Goal: Information Seeking & Learning: Learn about a topic

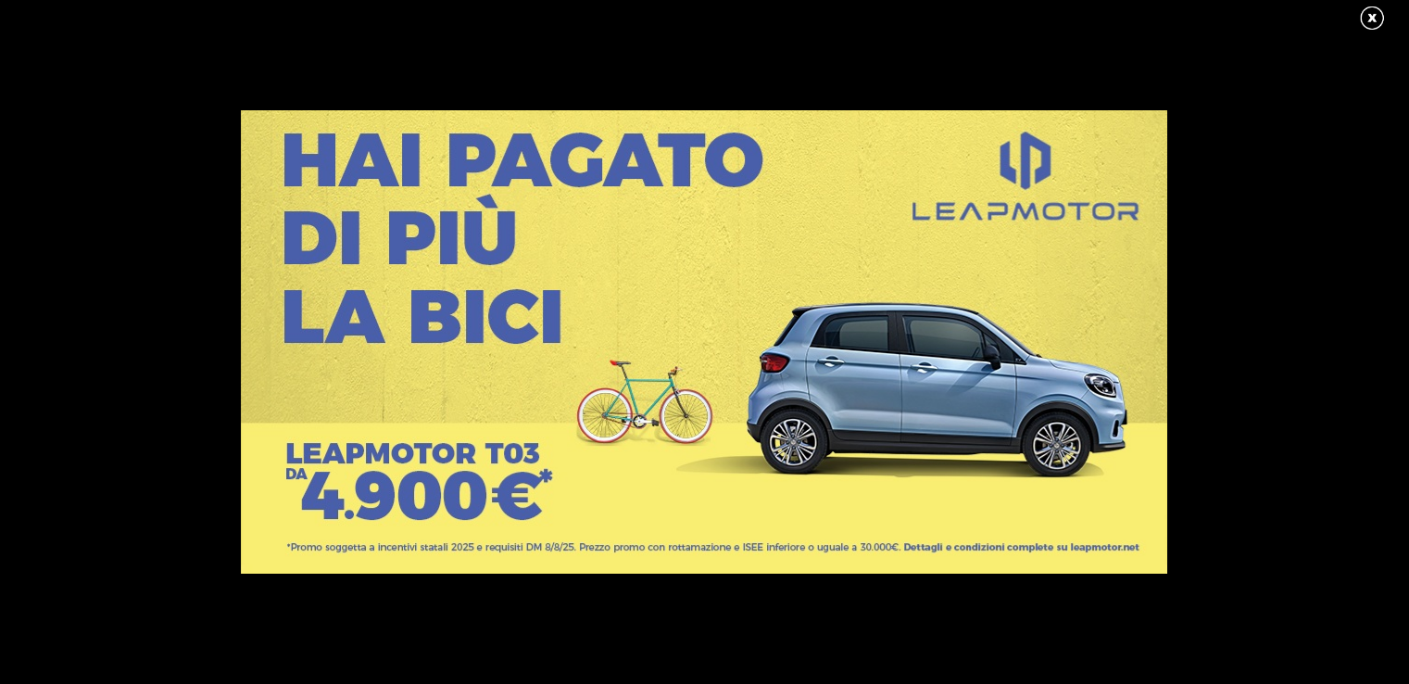
click at [1361, 22] on link at bounding box center [1381, 19] width 46 height 28
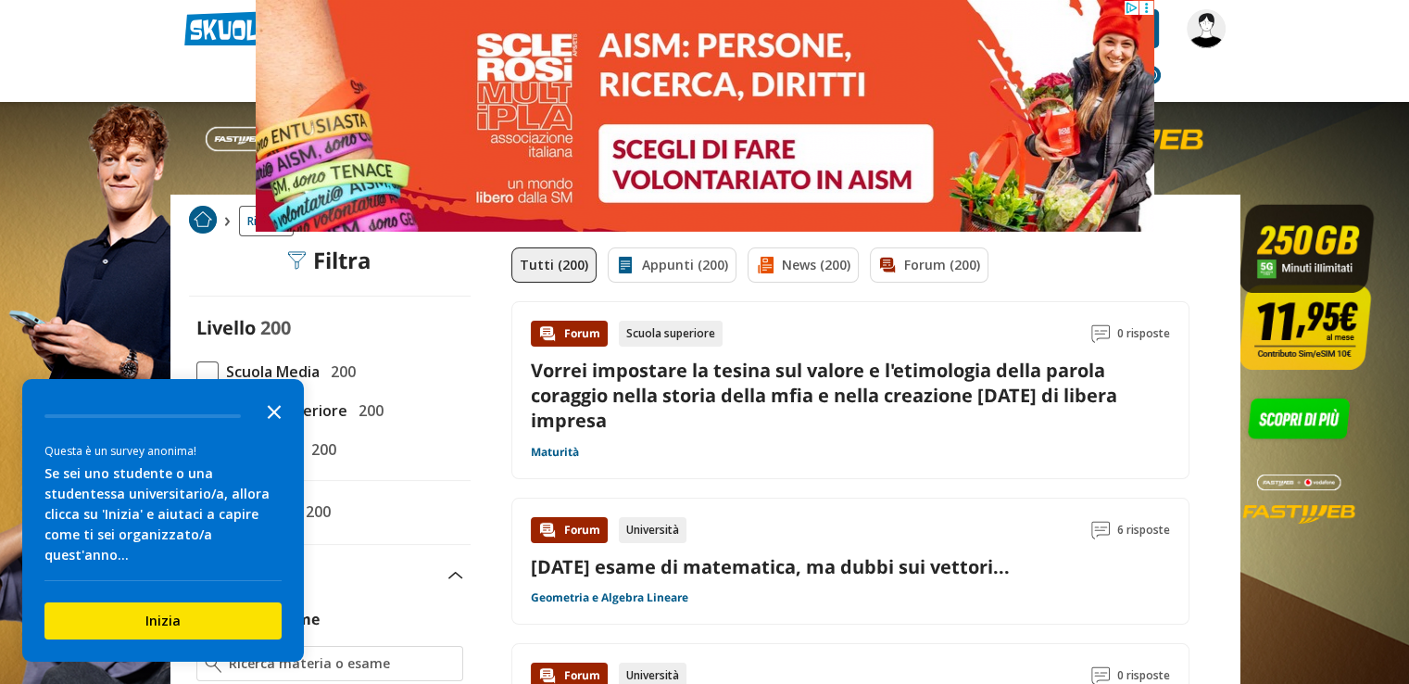
click at [274, 427] on icon "Close the survey" at bounding box center [274, 410] width 37 height 37
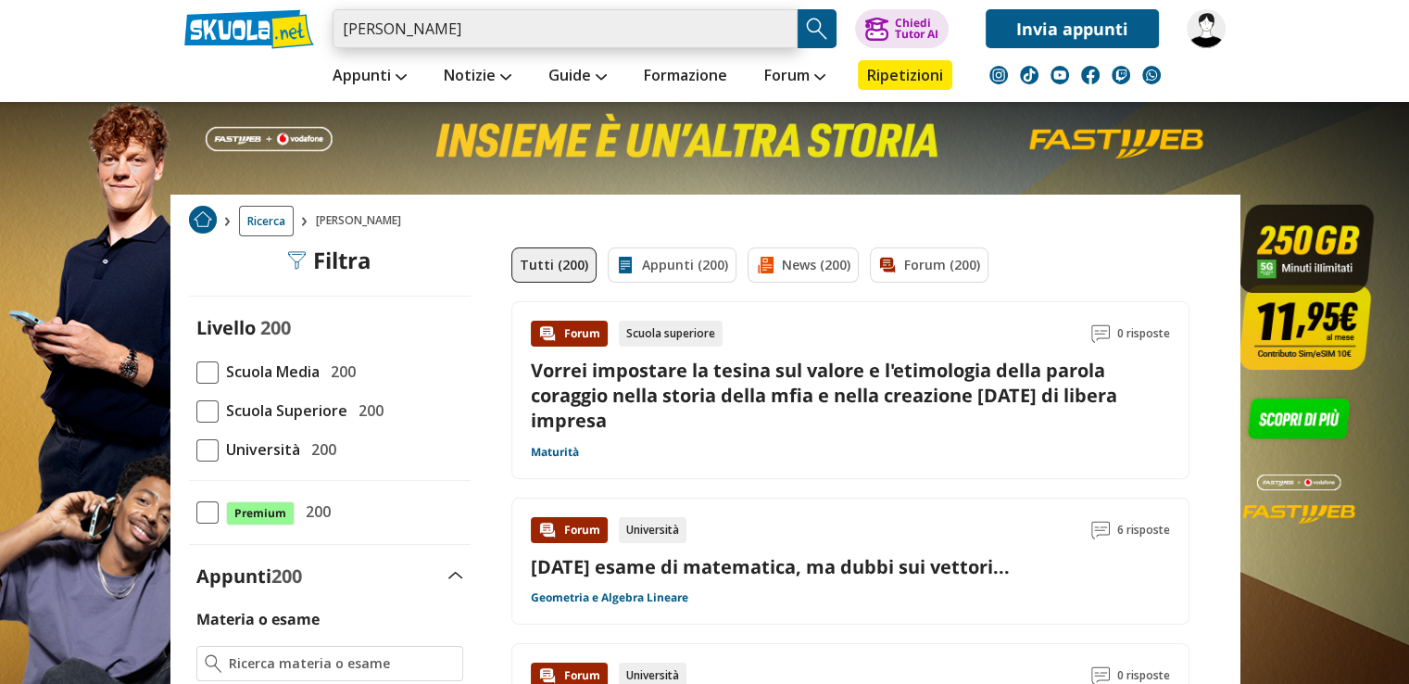
click at [515, 43] on input "luca facchini" at bounding box center [565, 28] width 465 height 39
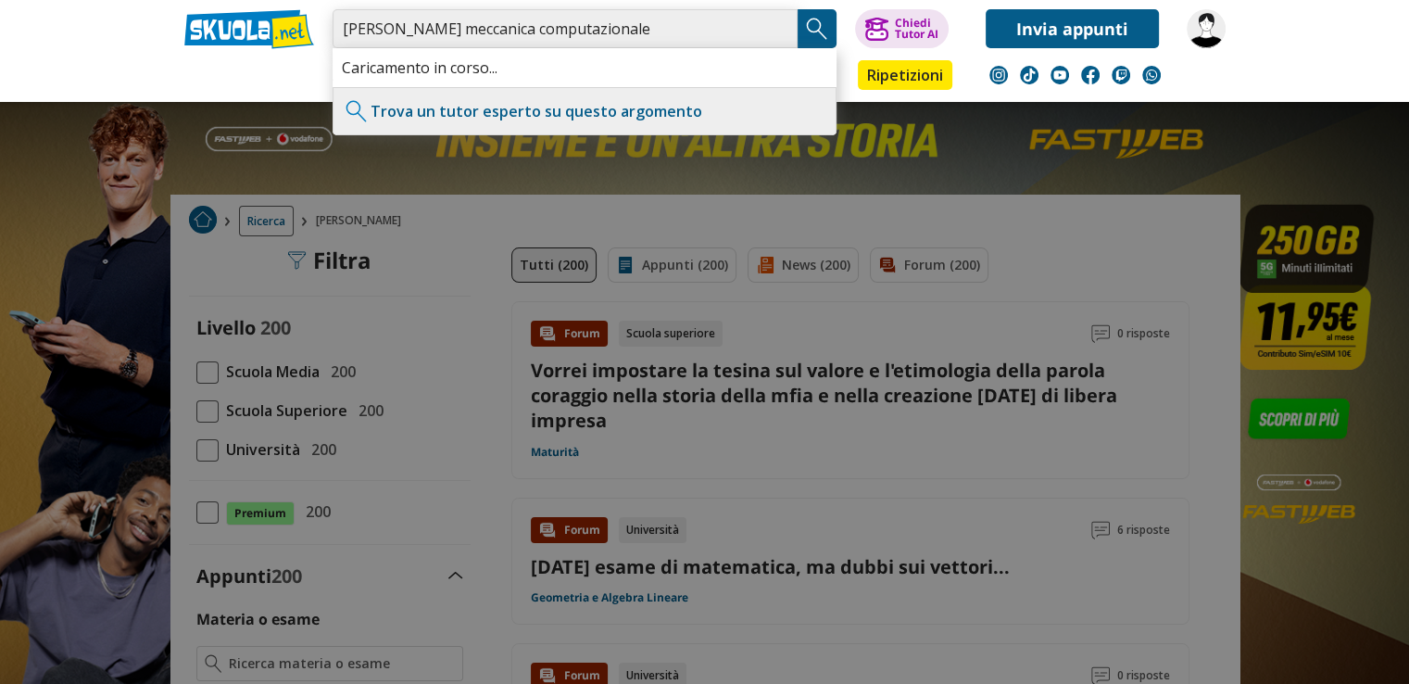
type input "luca facchini meccanica computazionale"
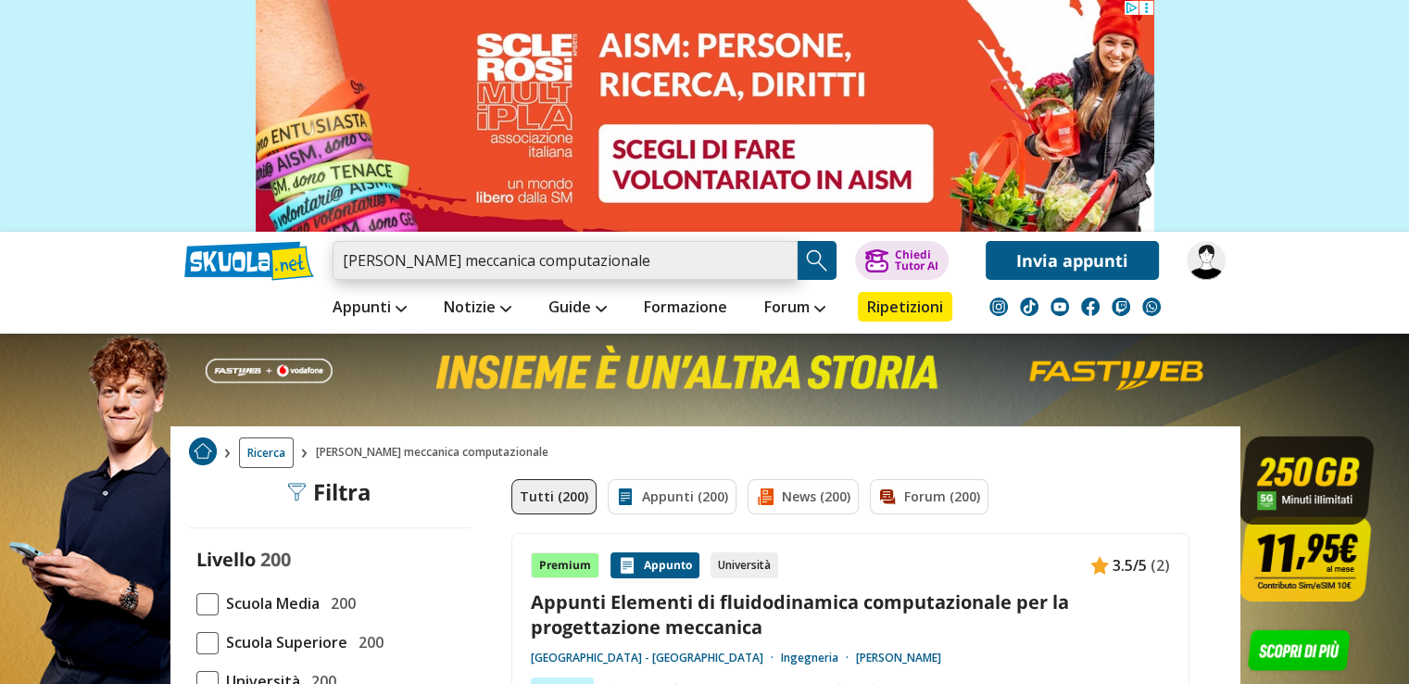
drag, startPoint x: 627, startPoint y: 258, endPoint x: 280, endPoint y: 279, distance: 348.0
click at [300, 269] on div "luca facchini meccanica computazionale Trova un tutor esperto su questo argomen…" at bounding box center [704, 256] width 1069 height 48
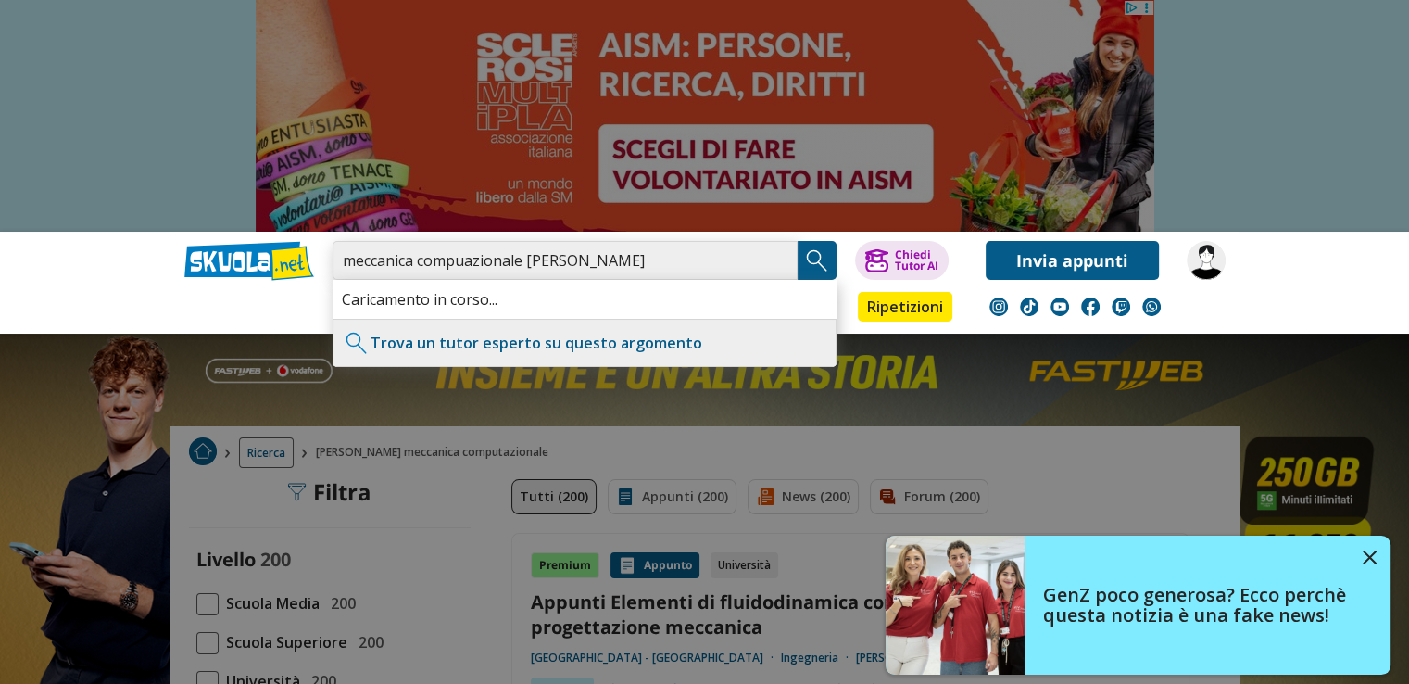
type input "meccanica compuazionale luca facchini"
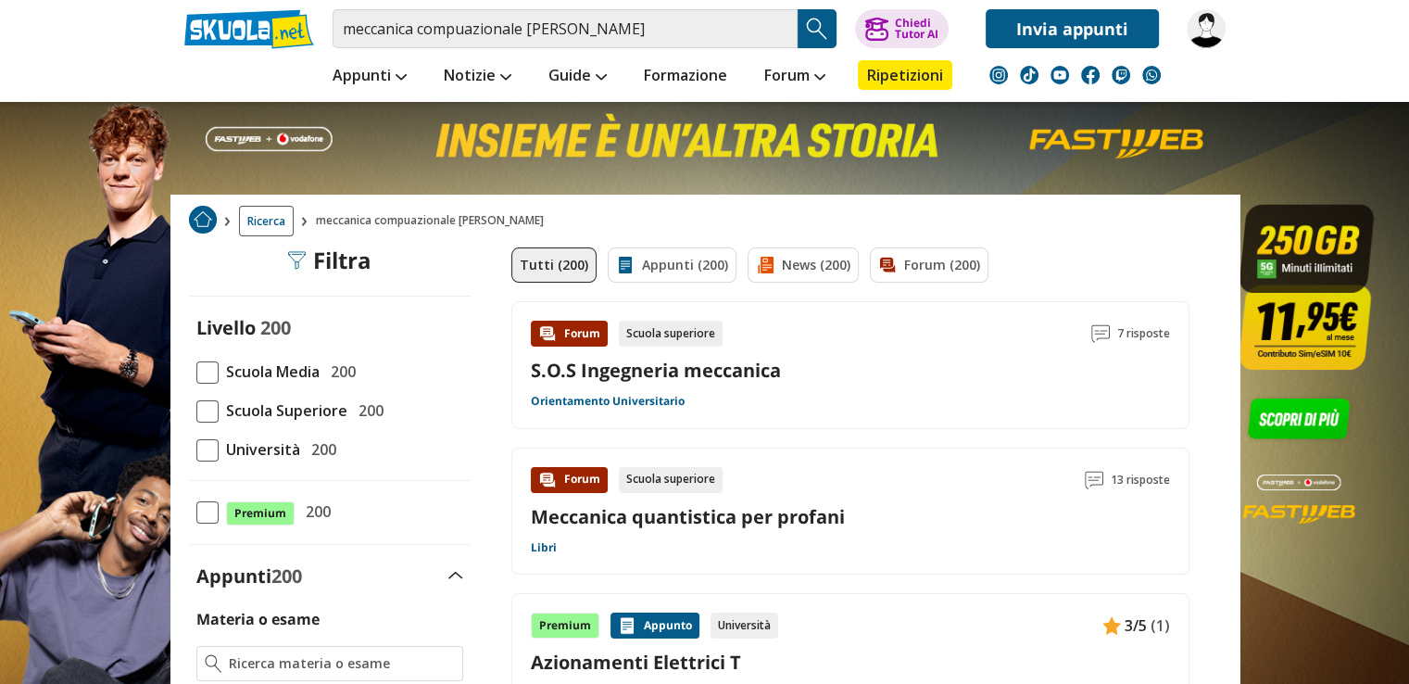
click at [271, 225] on span "Ricerca" at bounding box center [266, 221] width 55 height 31
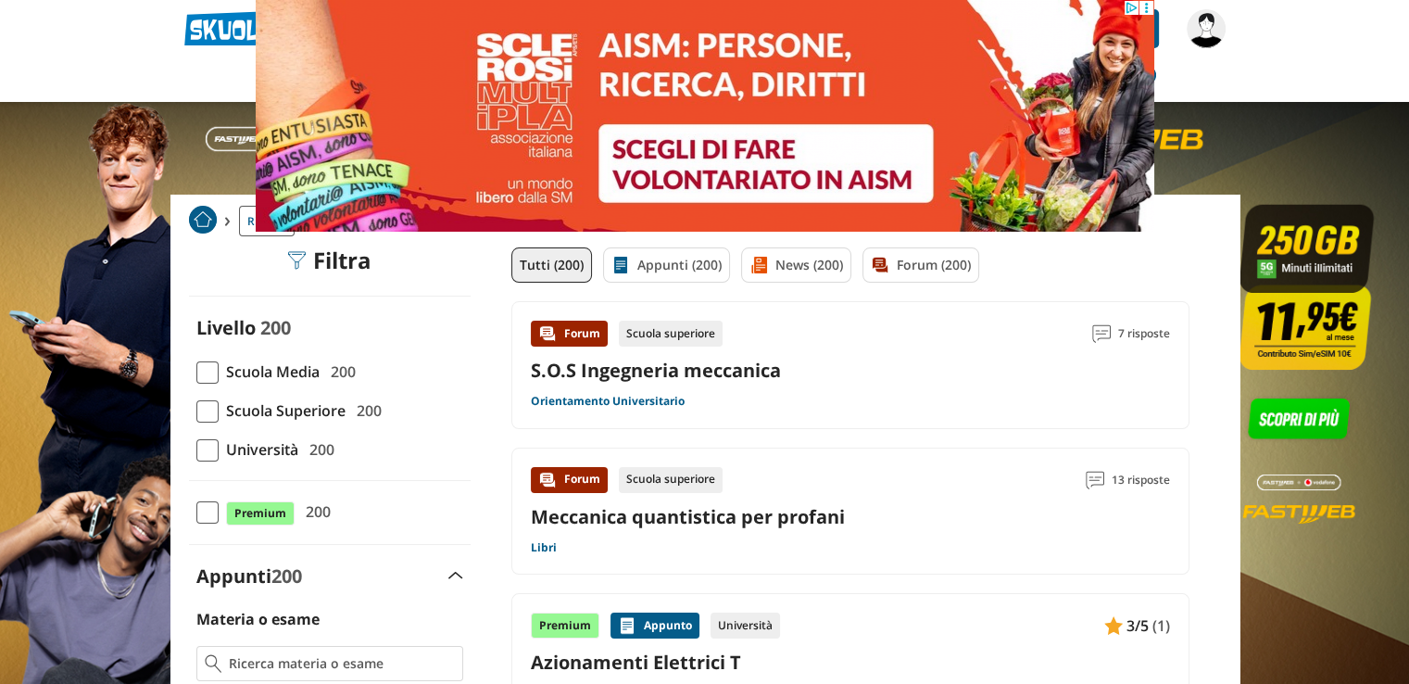
drag, startPoint x: 883, startPoint y: 31, endPoint x: 298, endPoint y: 42, distance: 584.7
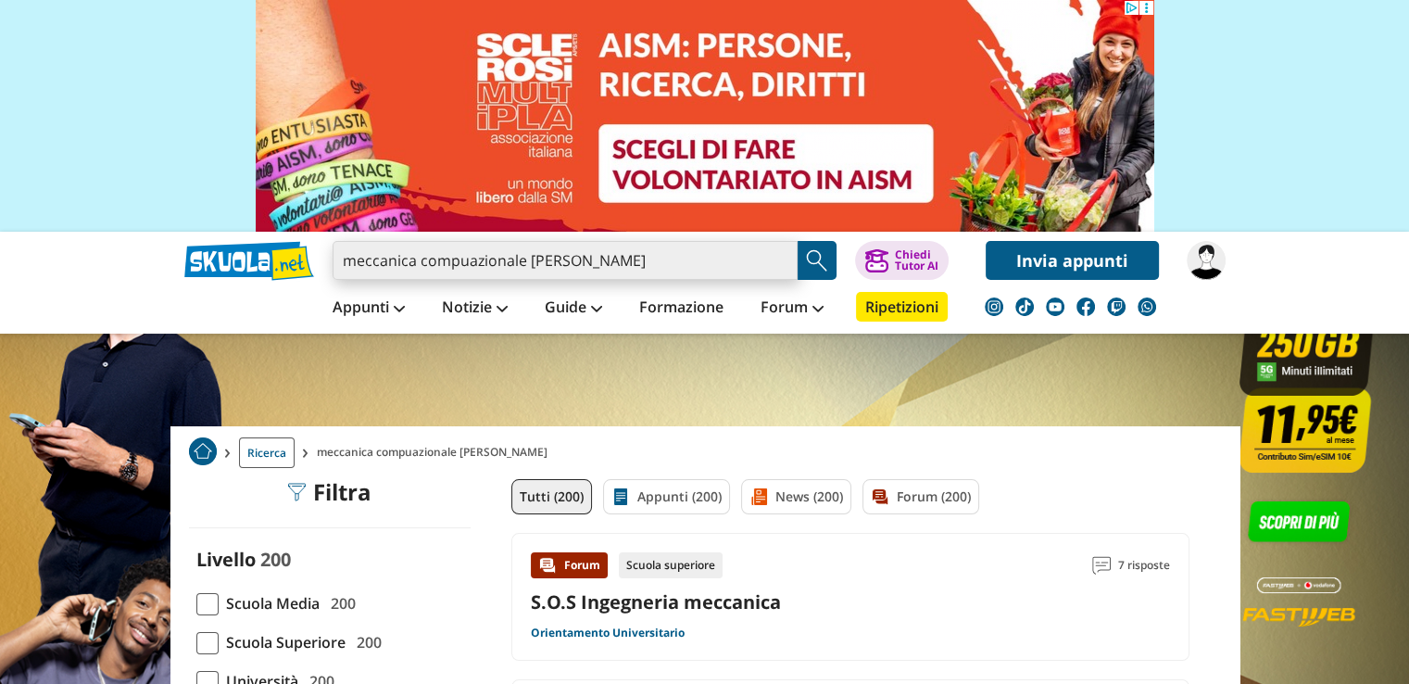
click at [780, 265] on input "meccanica compuazionale [PERSON_NAME]" at bounding box center [565, 260] width 465 height 39
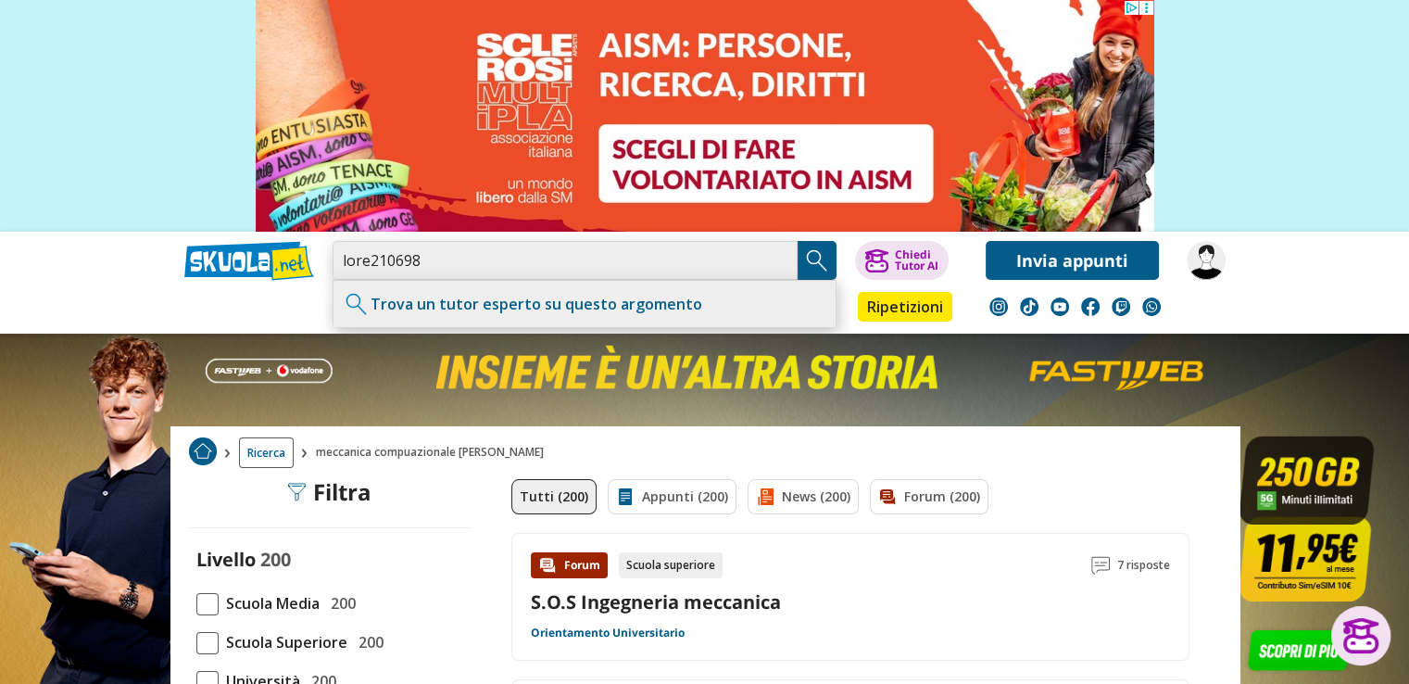
type input "lore210698"
click at [818, 258] on img "Search Button" at bounding box center [817, 260] width 28 height 28
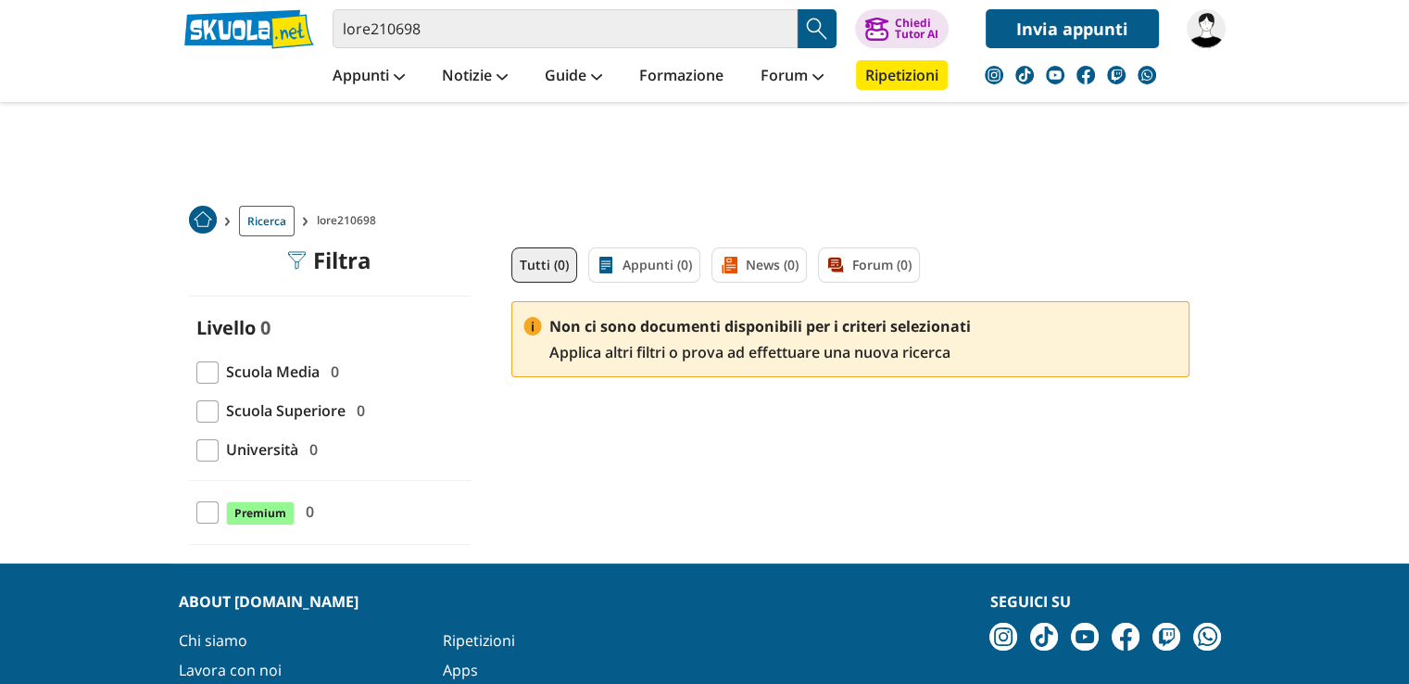
click at [263, 215] on span "Ricerca" at bounding box center [267, 221] width 56 height 31
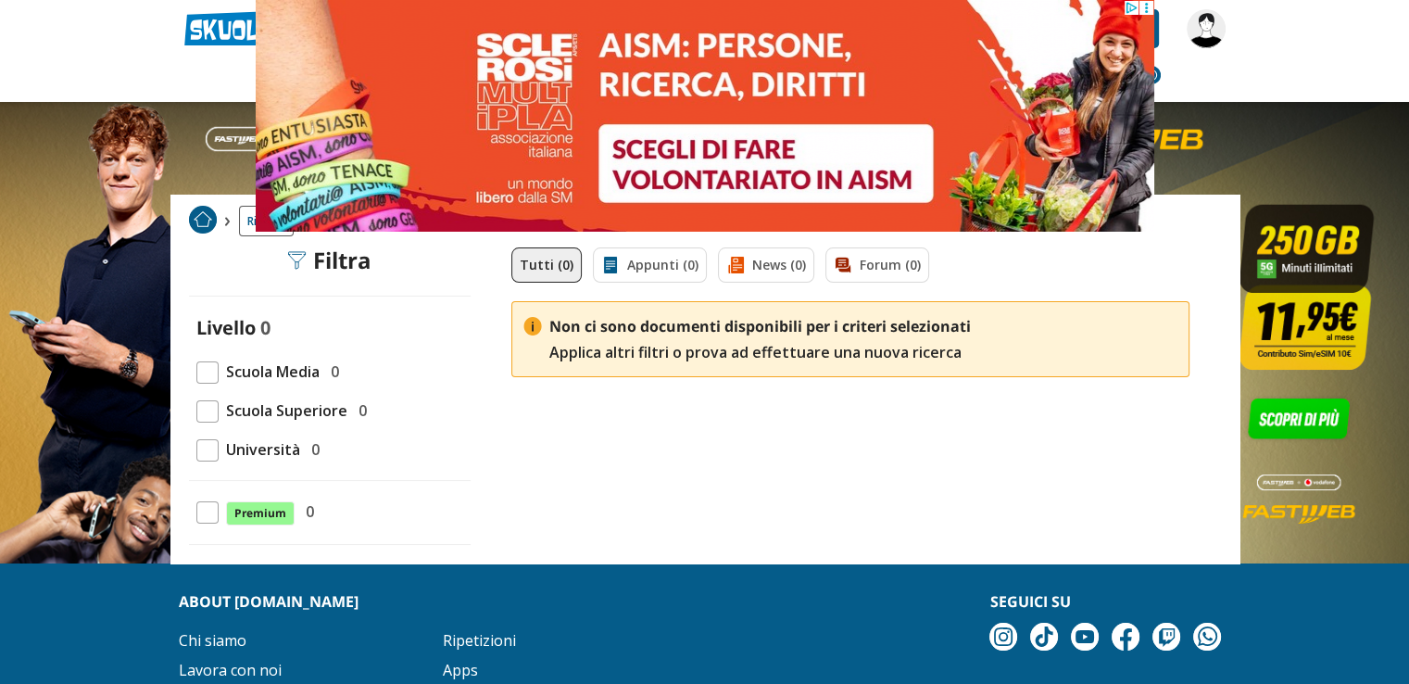
click at [1180, 79] on nav "Appunti Appunti Medie Italiano Matematica Storia Scienze Geografia Educazione C…" at bounding box center [769, 75] width 939 height 54
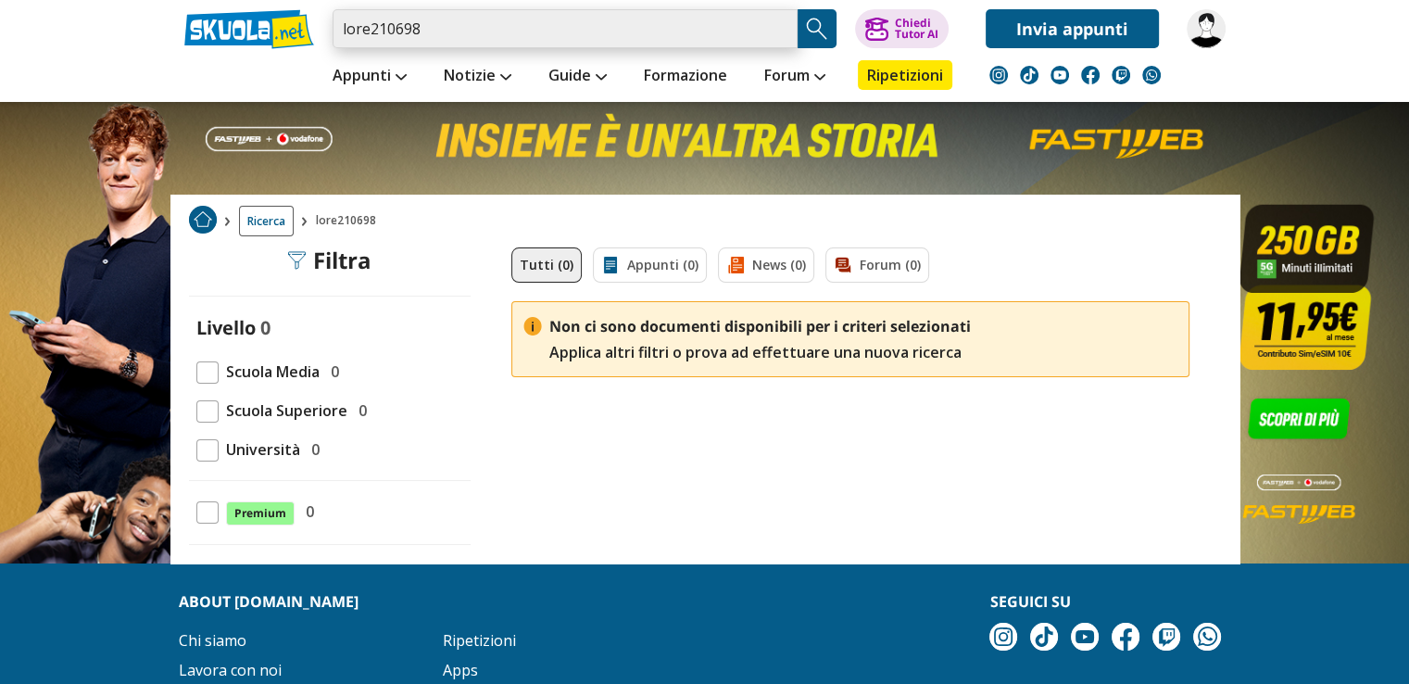
drag, startPoint x: 472, startPoint y: 23, endPoint x: 293, endPoint y: 31, distance: 178.9
click at [296, 31] on div "lore210698 Trova un tutor esperto su questo argomento Chiedi Tutor AI" at bounding box center [704, 24] width 1069 height 48
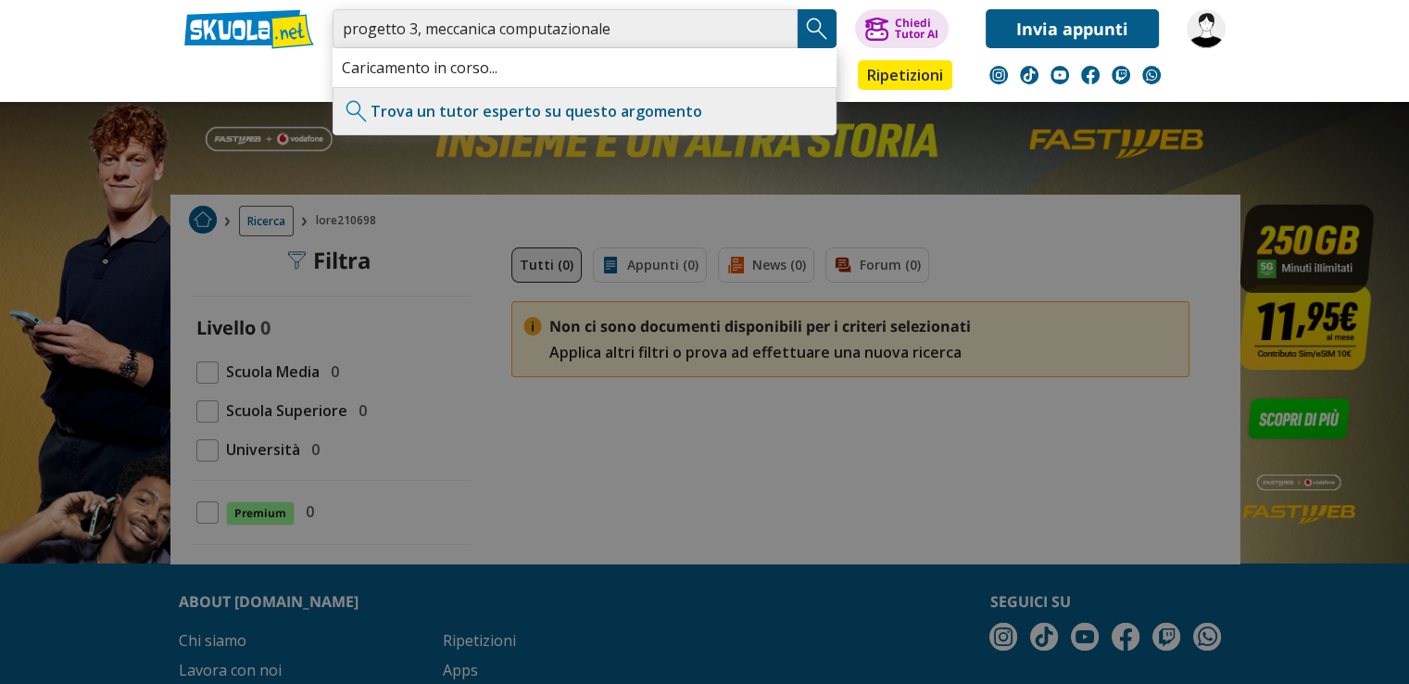
type input "progetto 3, meccanica computazionale"
click at [815, 34] on img "Search Button" at bounding box center [817, 29] width 28 height 28
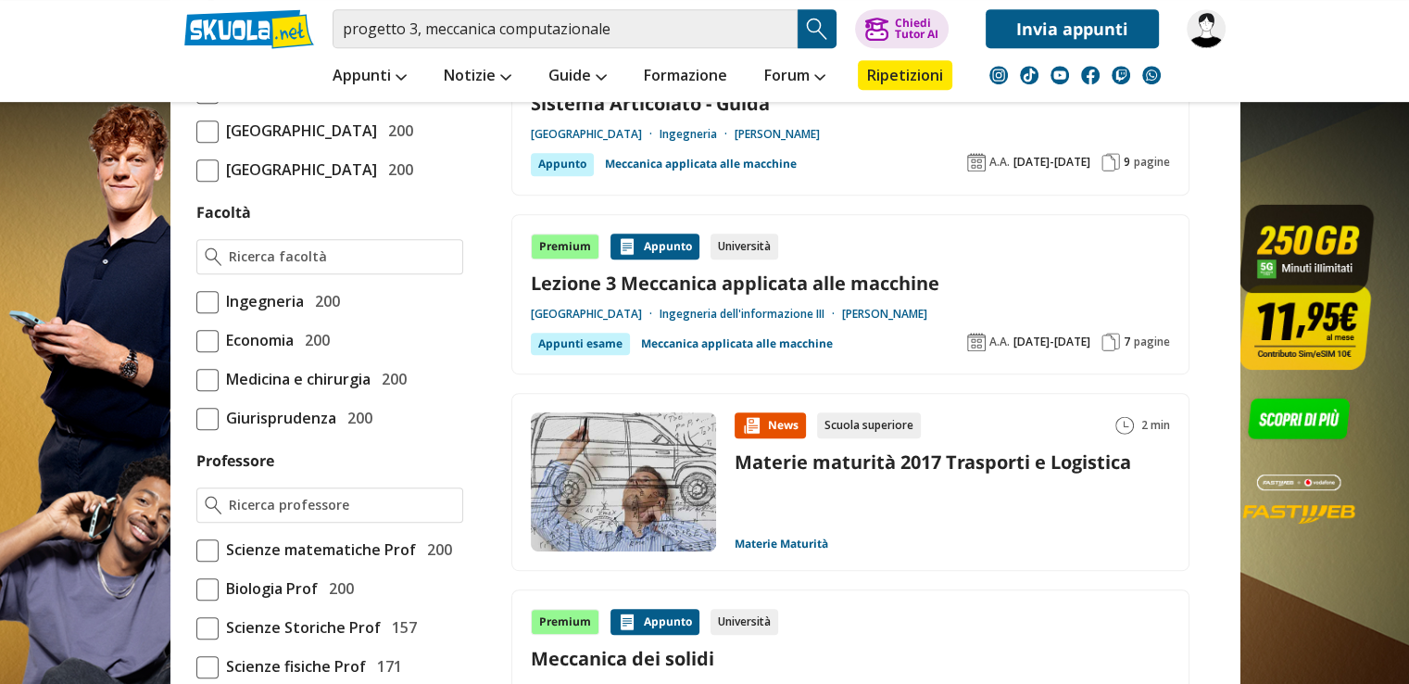
scroll to position [741, 0]
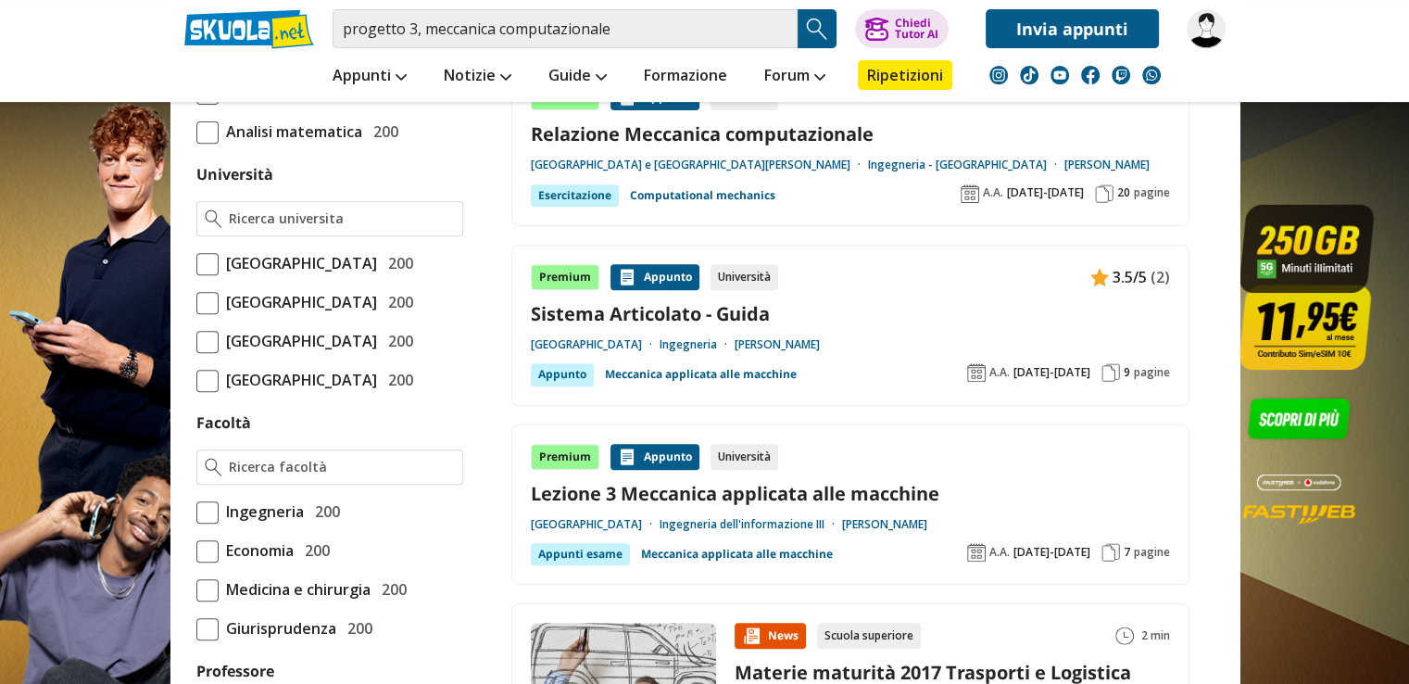
click at [196, 314] on span at bounding box center [207, 303] width 22 height 22
click at [196, 302] on input "Università degli Studi di Firenze 200" at bounding box center [196, 302] width 0 height 0
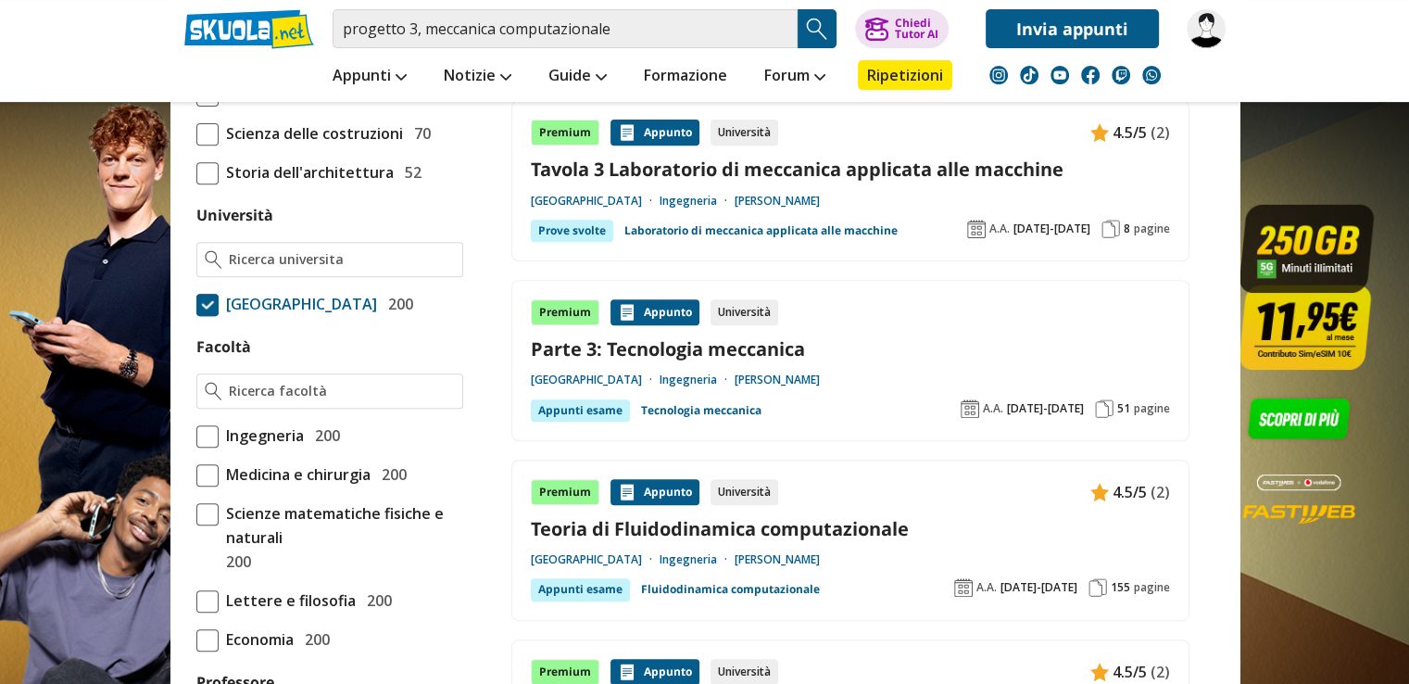
scroll to position [741, 0]
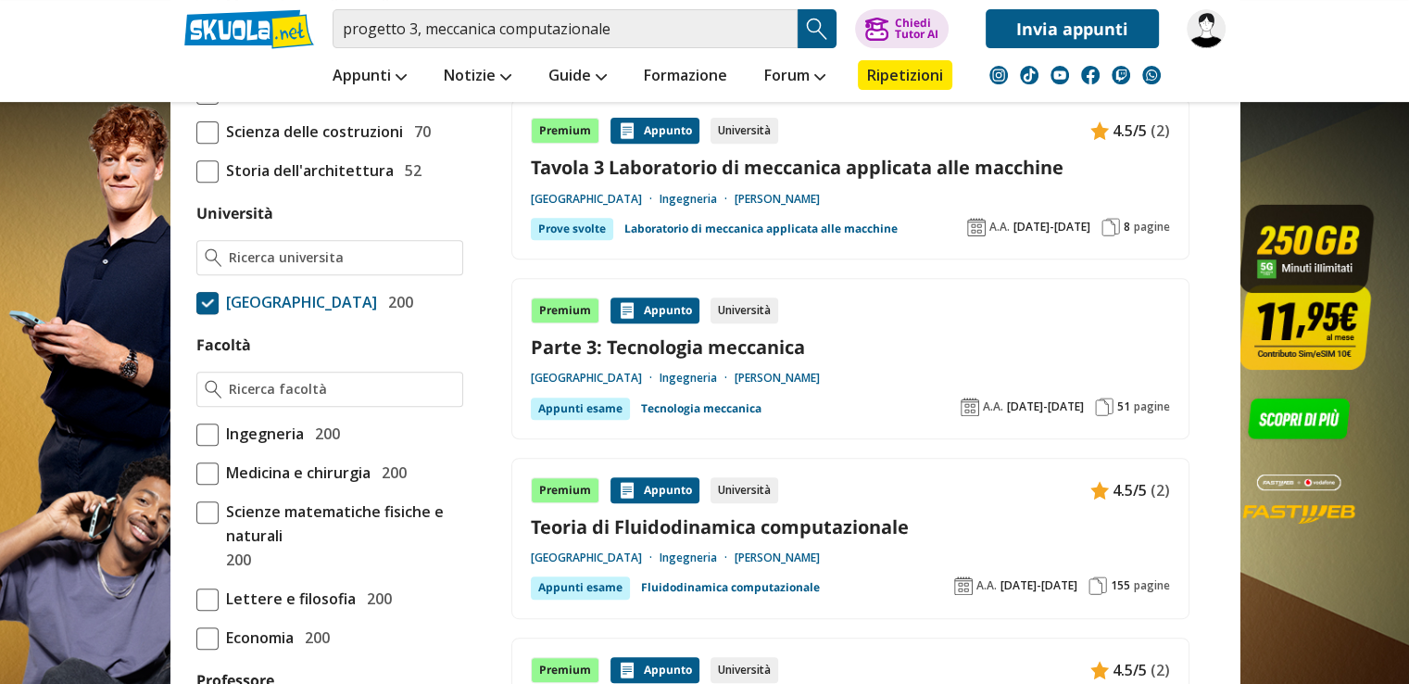
click at [202, 446] on span at bounding box center [207, 434] width 22 height 22
click at [196, 434] on input "Ingegneria 200" at bounding box center [196, 434] width 0 height 0
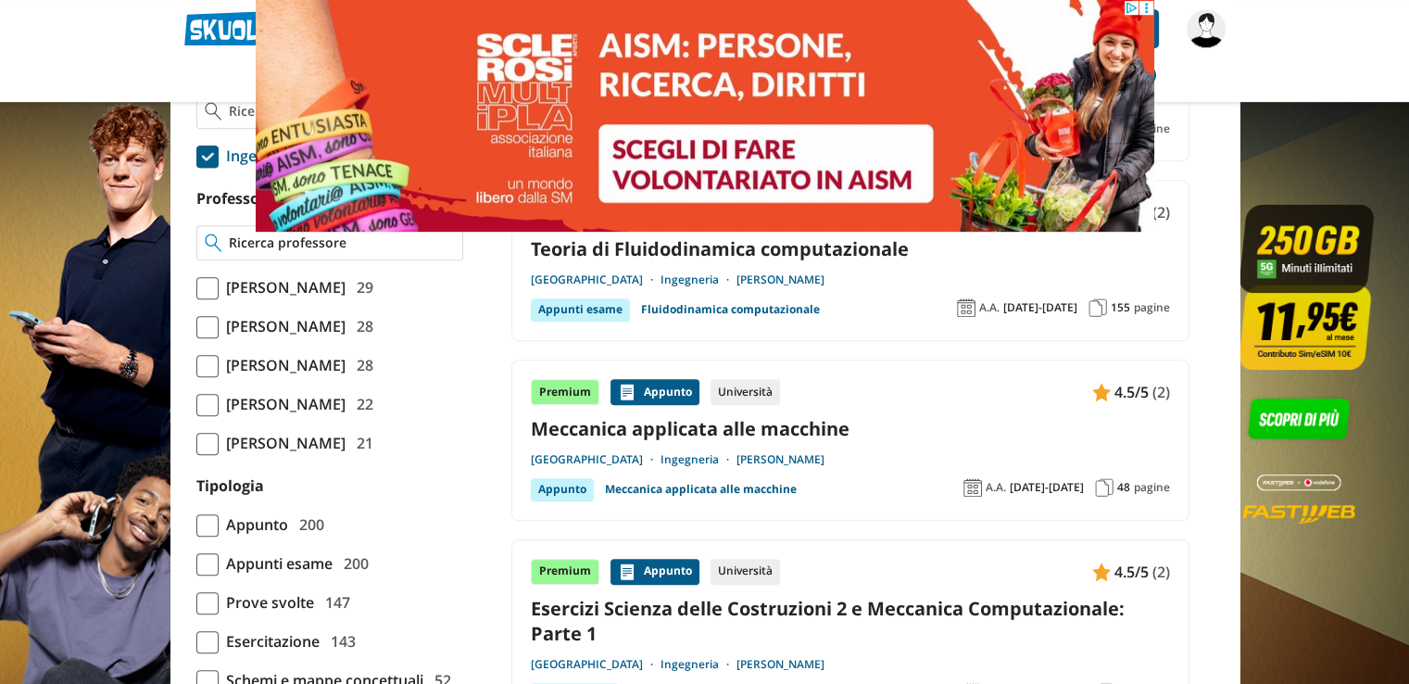
click at [275, 252] on input "Professore" at bounding box center [341, 242] width 225 height 19
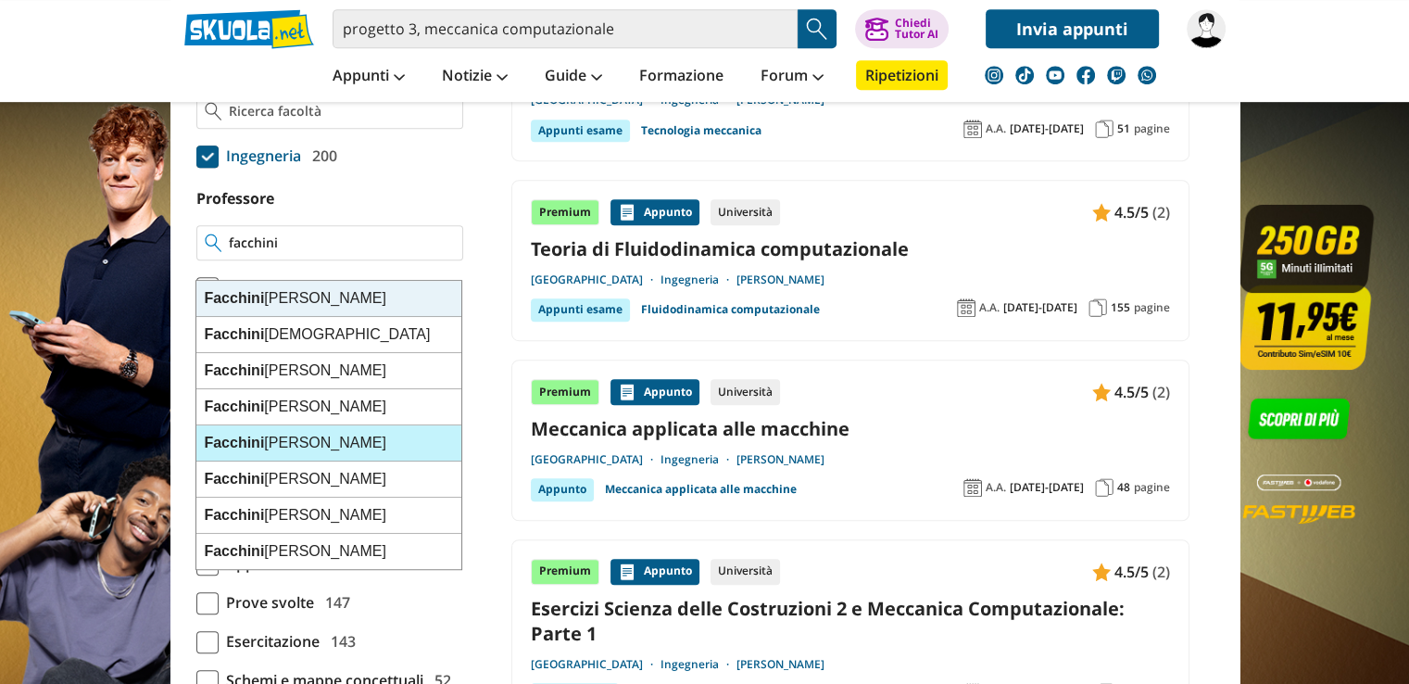
click at [263, 437] on div "Facchini Luca" at bounding box center [328, 443] width 265 height 36
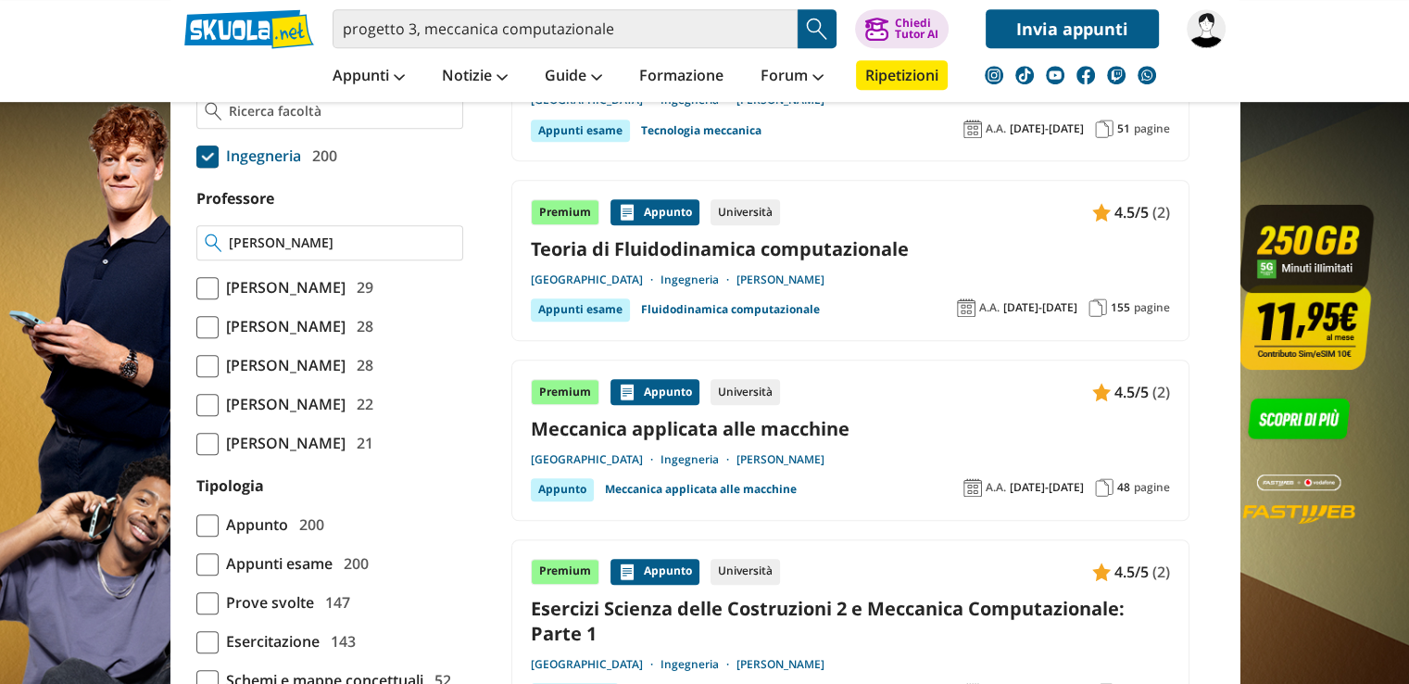
type input "[PERSON_NAME]"
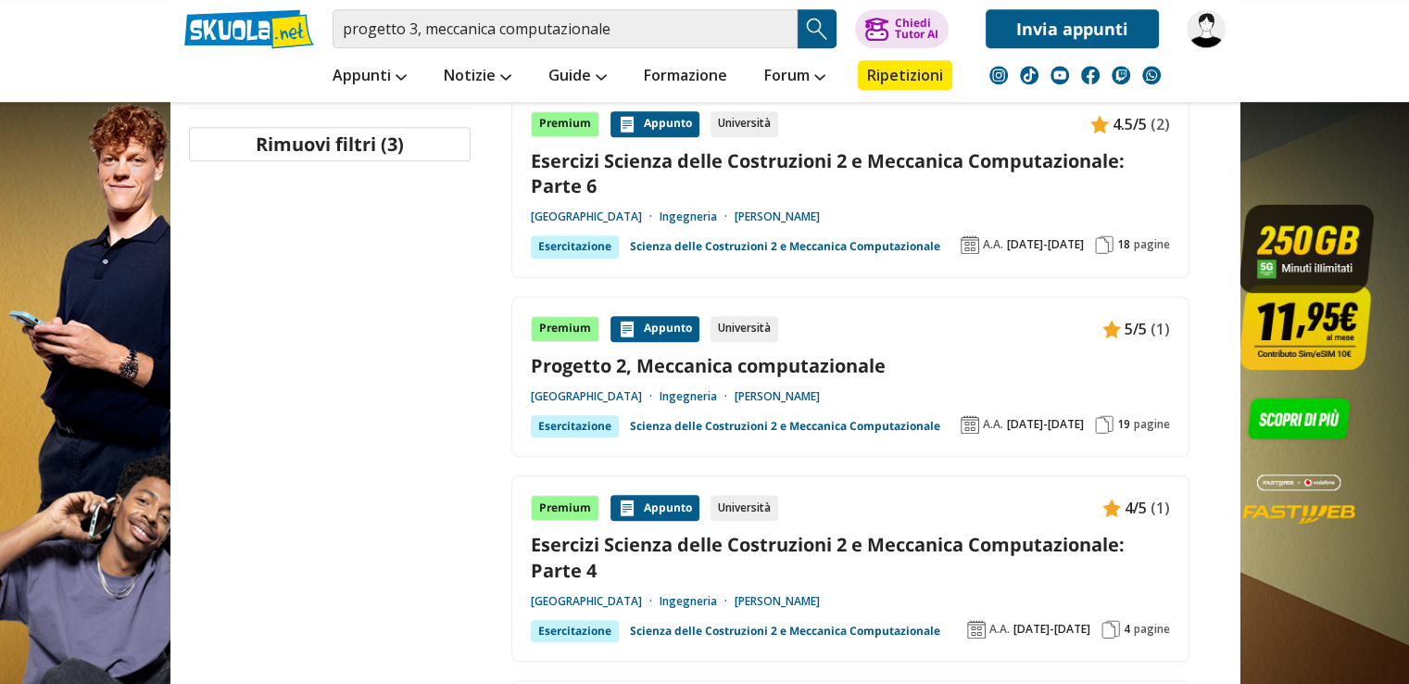
scroll to position [1297, 0]
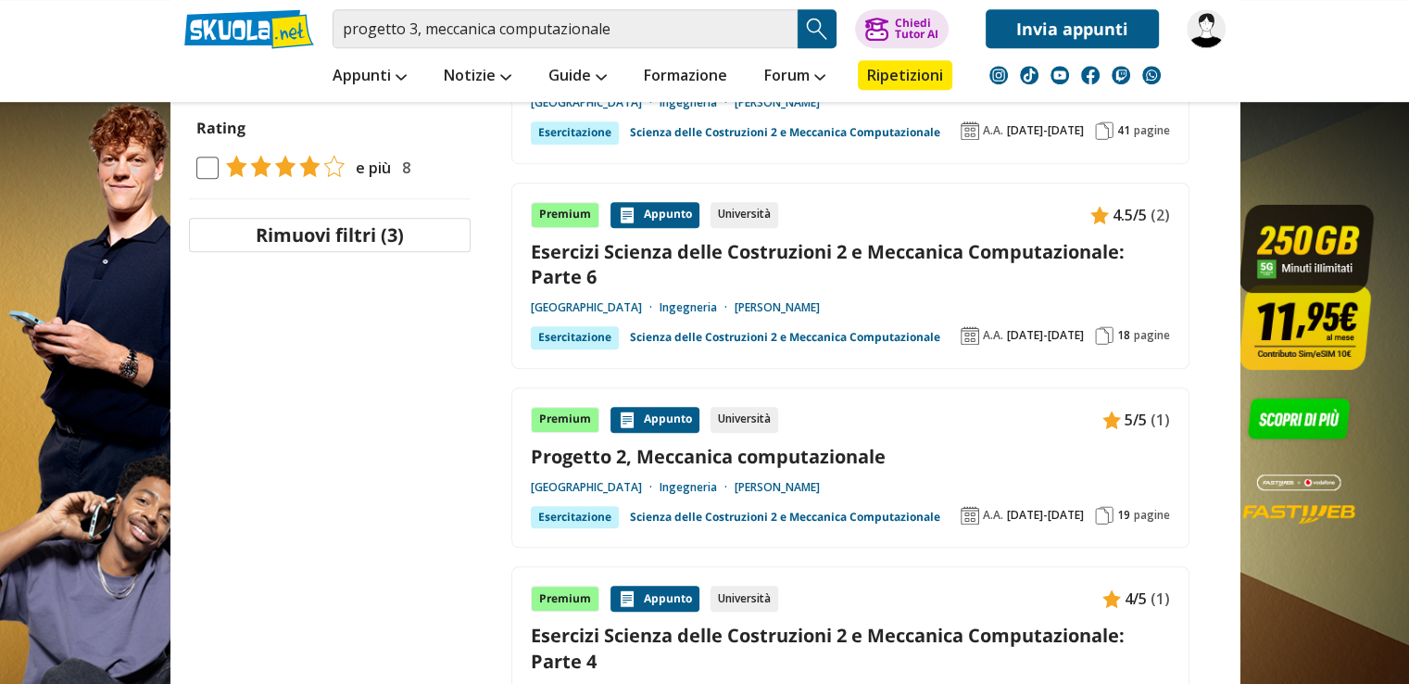
click at [740, 446] on link "Progetto 2, Meccanica computazionale" at bounding box center [850, 456] width 639 height 25
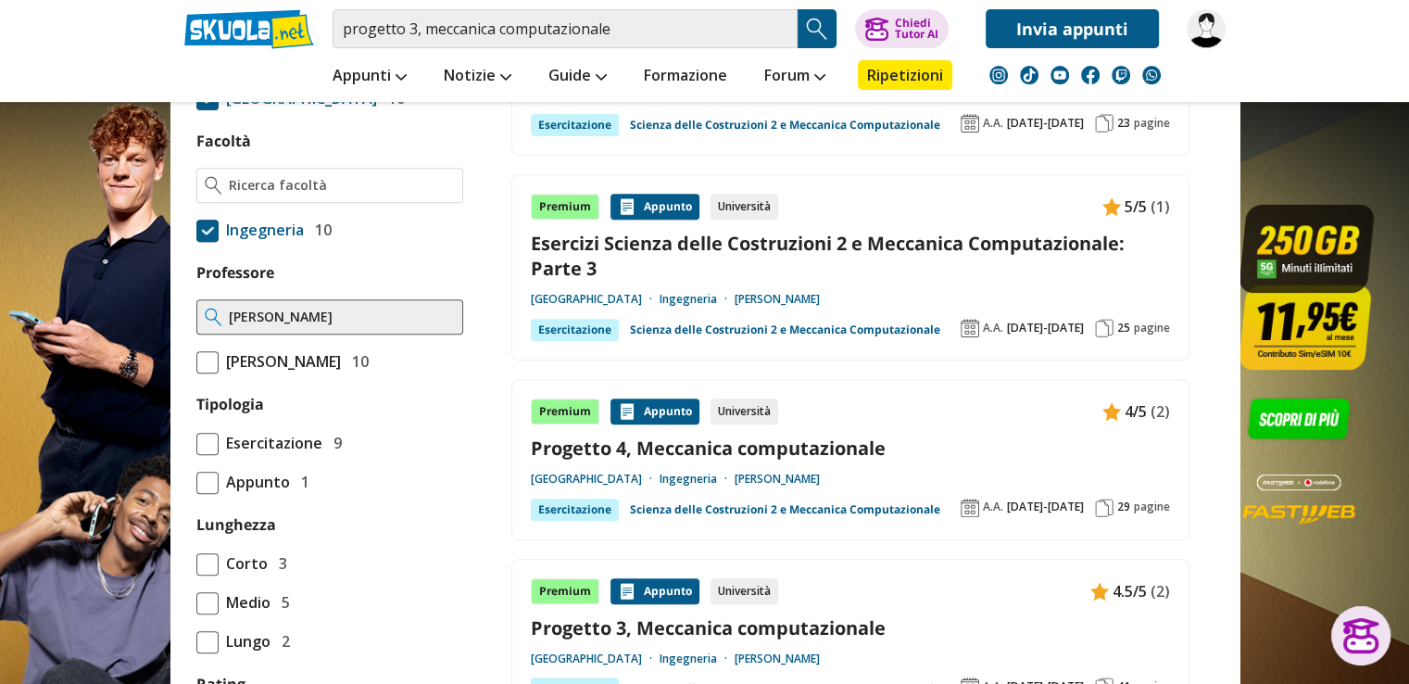
scroll to position [834, 0]
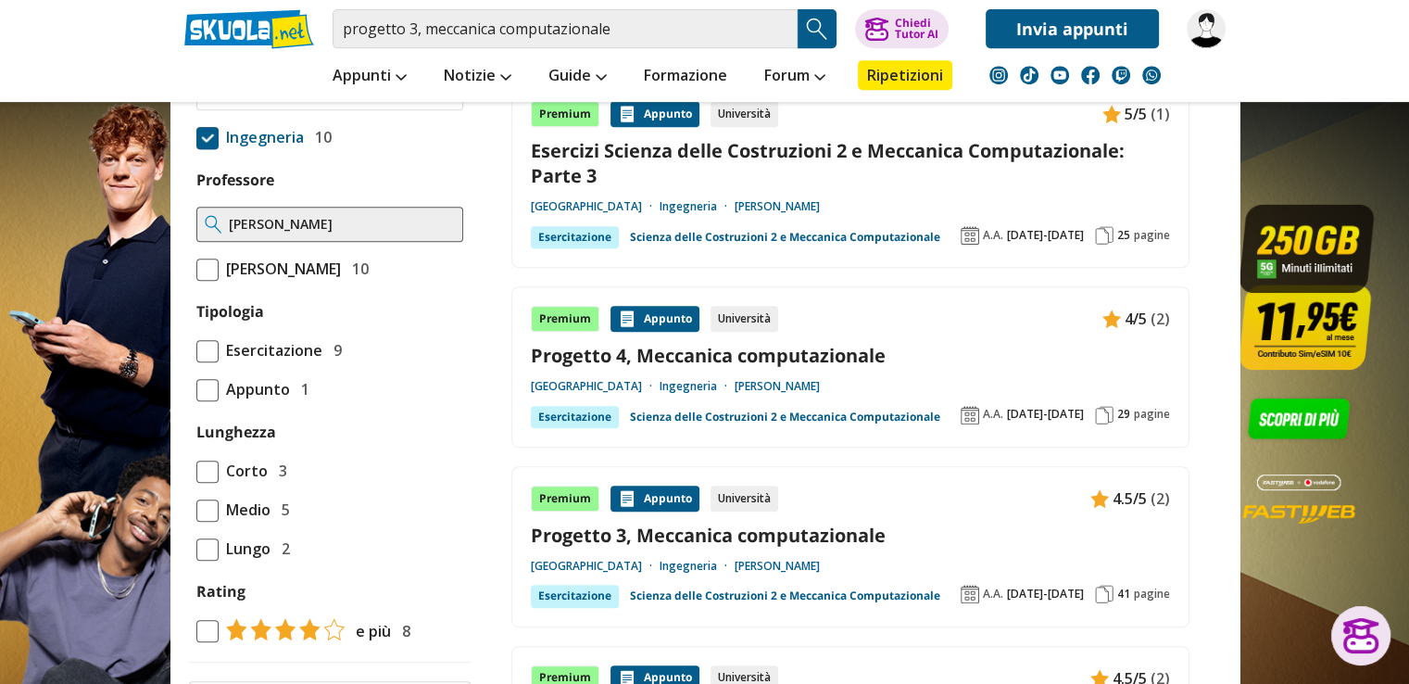
click at [697, 355] on link "Progetto 4, Meccanica computazionale" at bounding box center [850, 355] width 639 height 25
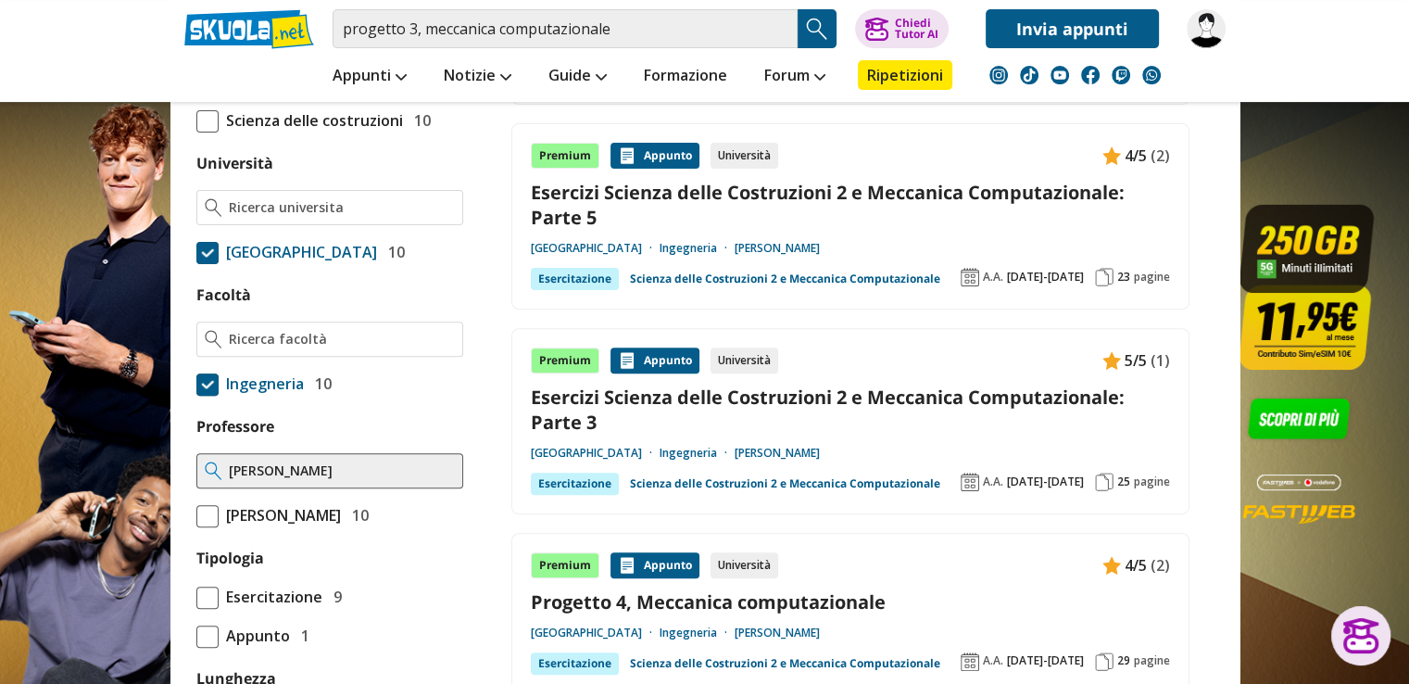
scroll to position [556, 0]
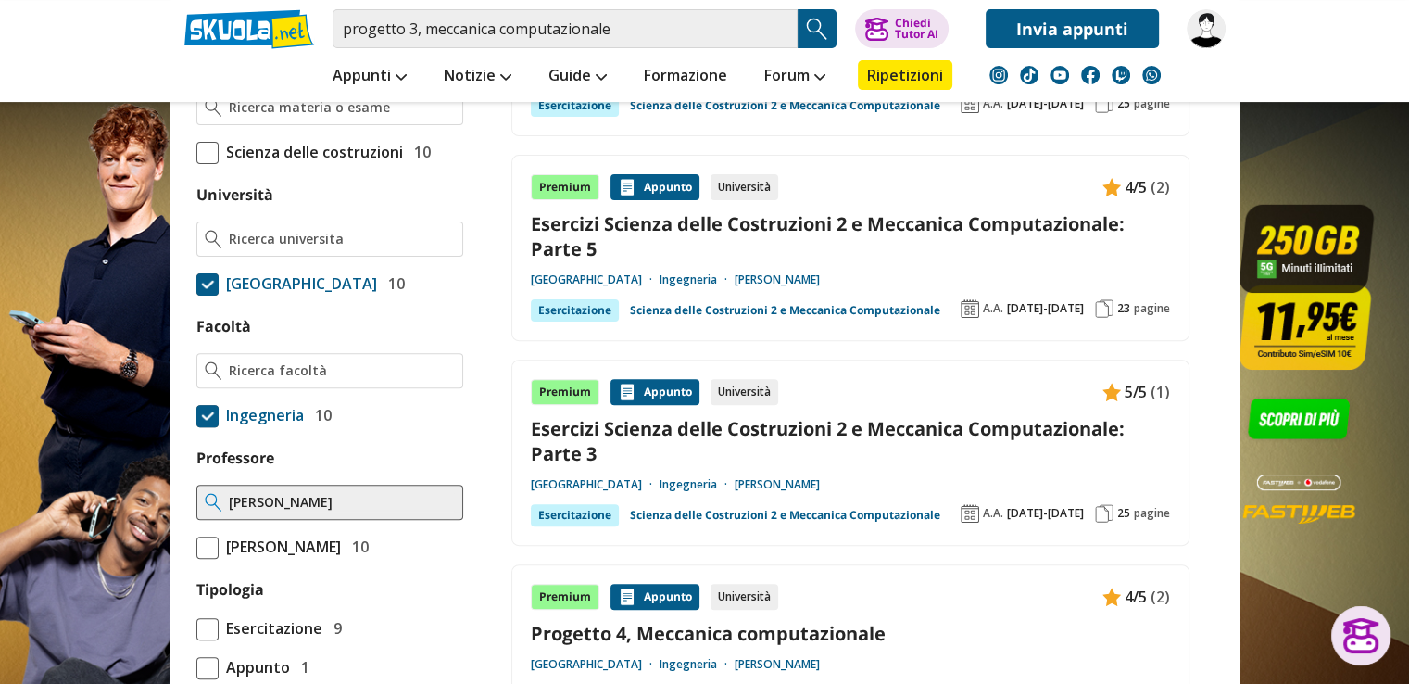
click at [766, 223] on link "Esercizi Scienza delle Costruzioni 2 e Meccanica Computazionale: Parte 5" at bounding box center [850, 236] width 639 height 50
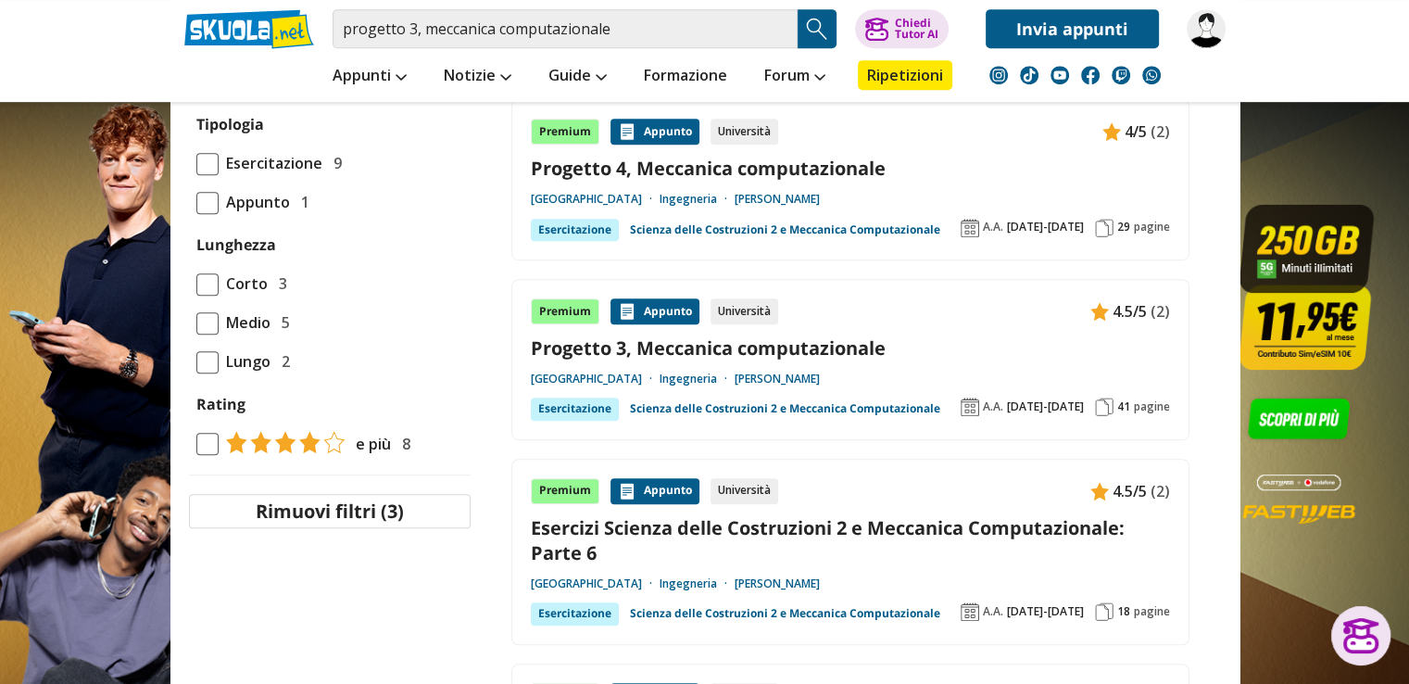
scroll to position [1019, 0]
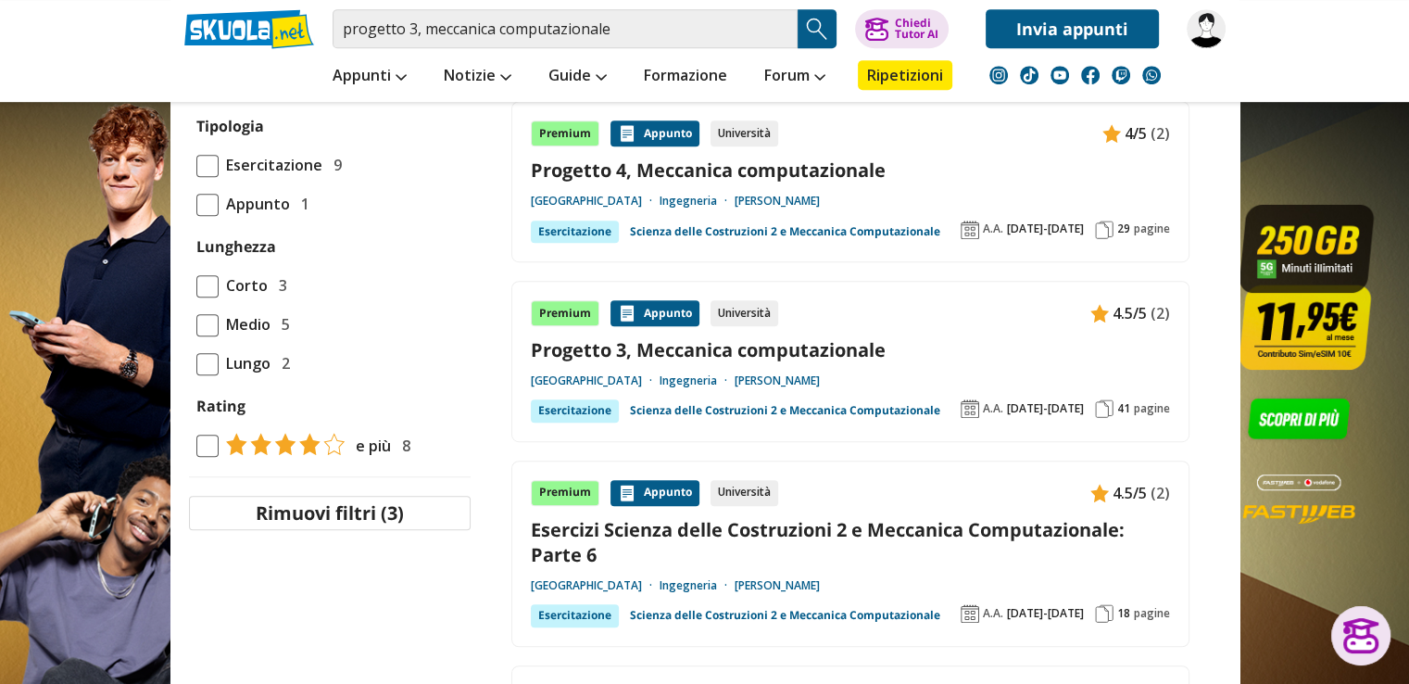
click at [679, 338] on link "Progetto 3, Meccanica computazionale" at bounding box center [850, 349] width 639 height 25
